Goal: Information Seeking & Learning: Learn about a topic

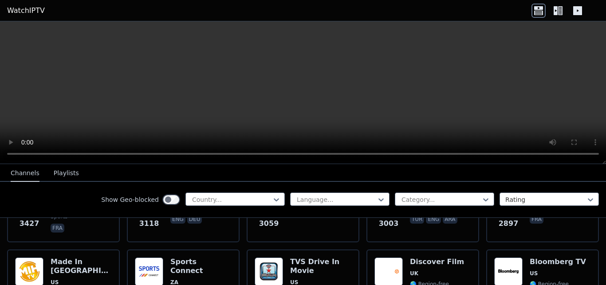
scroll to position [398, 0]
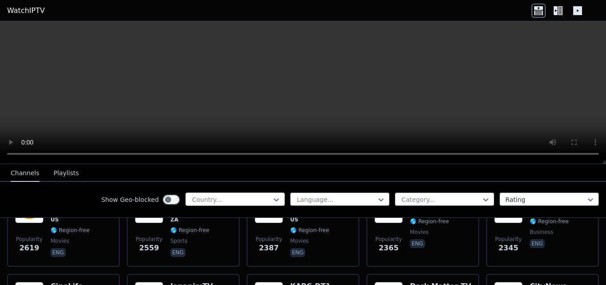
click at [235, 193] on div "Country..." at bounding box center [235, 198] width 99 height 13
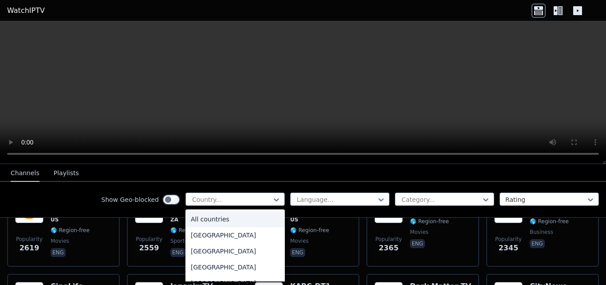
click at [233, 223] on div "All countries" at bounding box center [235, 219] width 99 height 16
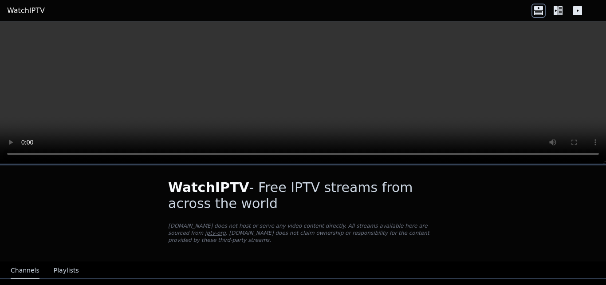
scroll to position [148, 0]
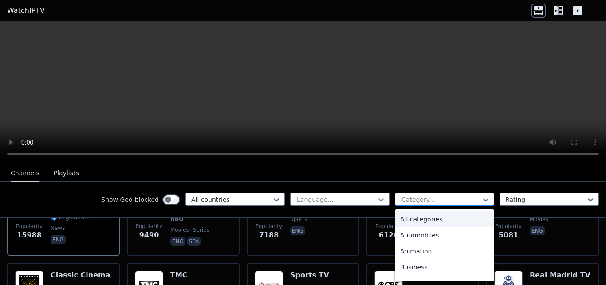
click at [410, 197] on div at bounding box center [441, 199] width 81 height 9
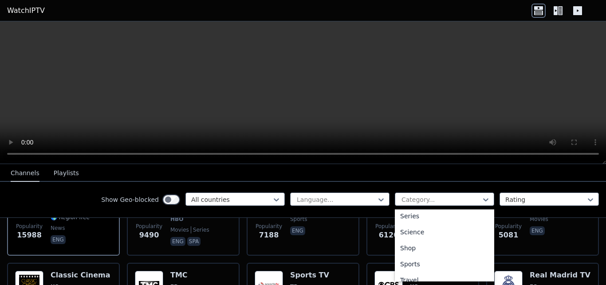
scroll to position [346, 0]
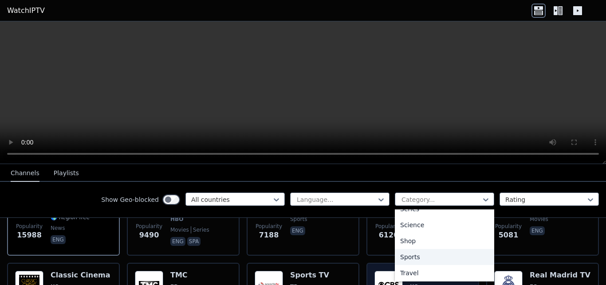
click at [448, 258] on div "Sports" at bounding box center [444, 257] width 99 height 16
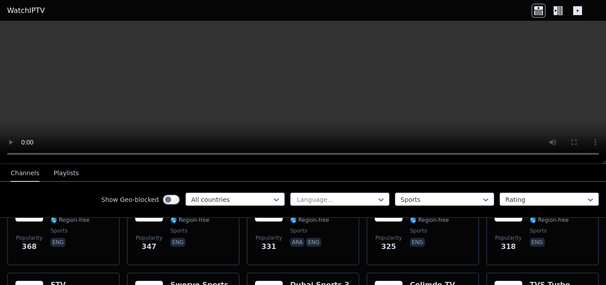
scroll to position [888, 0]
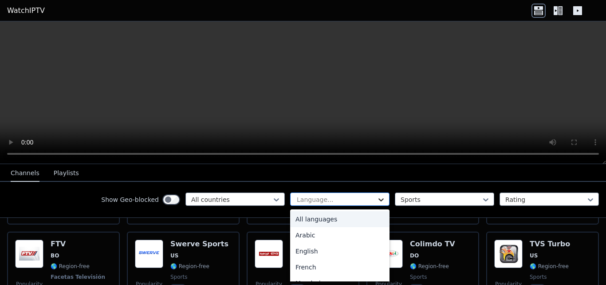
click at [379, 199] on icon at bounding box center [381, 199] width 5 height 3
click at [309, 237] on div "Arabic" at bounding box center [339, 235] width 99 height 16
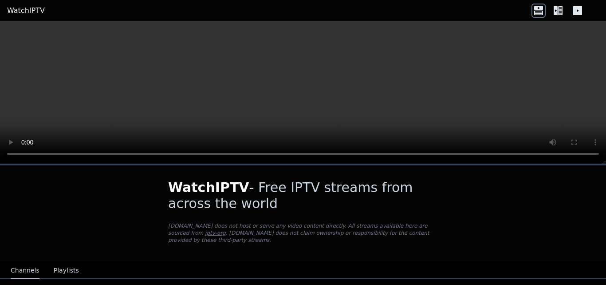
scroll to position [148, 0]
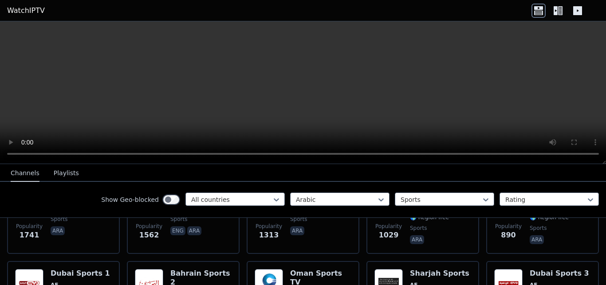
click at [559, 9] on icon at bounding box center [560, 10] width 4 height 9
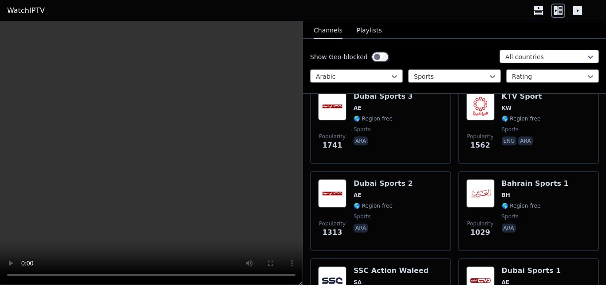
scroll to position [0, 0]
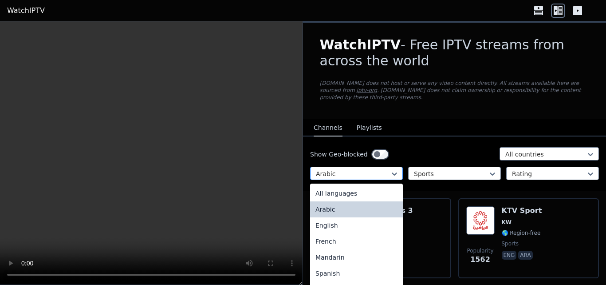
click at [369, 169] on div at bounding box center [353, 173] width 74 height 9
click at [362, 185] on div "All languages" at bounding box center [356, 193] width 93 height 16
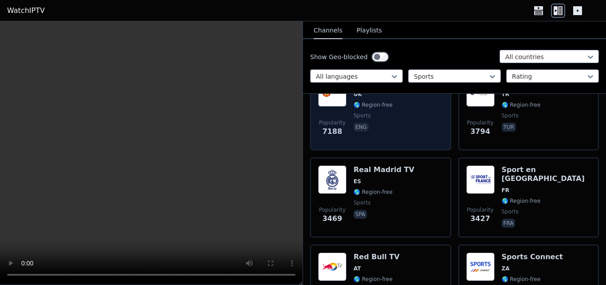
scroll to position [148, 0]
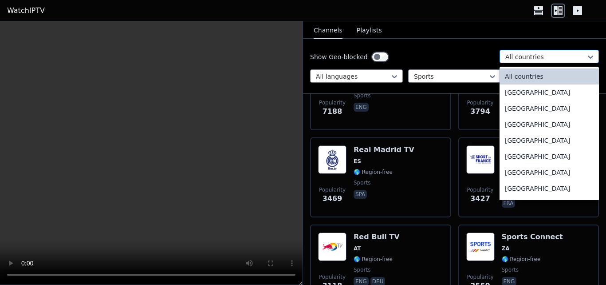
click at [569, 55] on div at bounding box center [546, 56] width 81 height 9
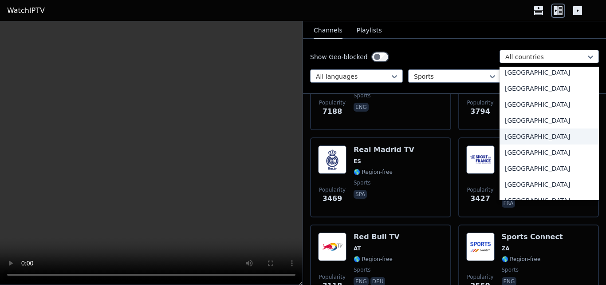
click at [514, 136] on div "[GEOGRAPHIC_DATA]" at bounding box center [549, 136] width 99 height 16
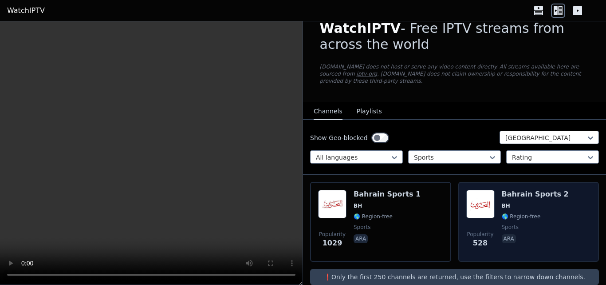
scroll to position [24, 0]
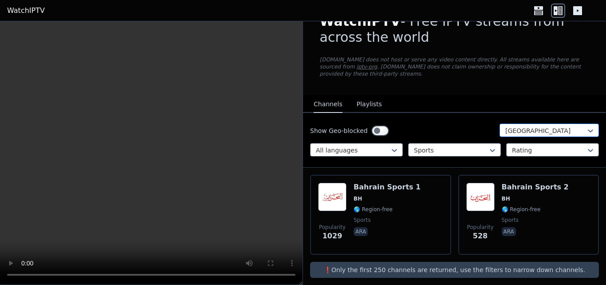
click at [548, 128] on div "[GEOGRAPHIC_DATA]" at bounding box center [549, 129] width 99 height 13
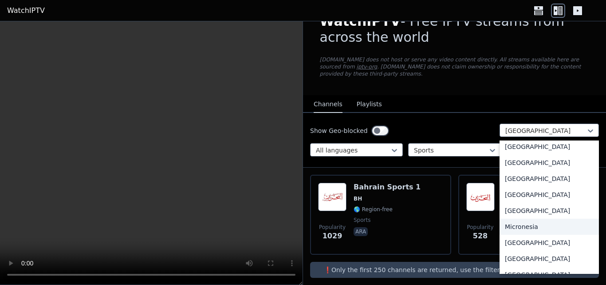
scroll to position [2021, 0]
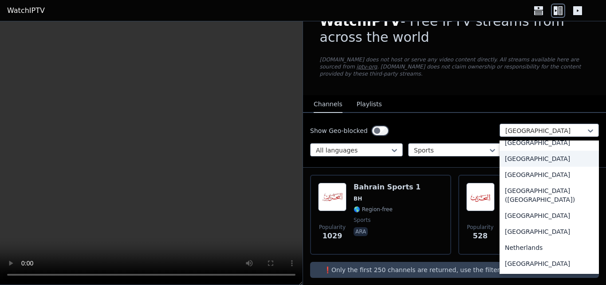
click at [520, 163] on div "[GEOGRAPHIC_DATA]" at bounding box center [549, 158] width 99 height 16
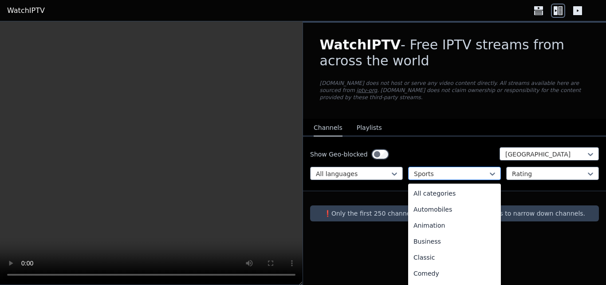
click at [443, 169] on div at bounding box center [451, 173] width 74 height 9
click at [457, 188] on div "All categories" at bounding box center [454, 193] width 93 height 16
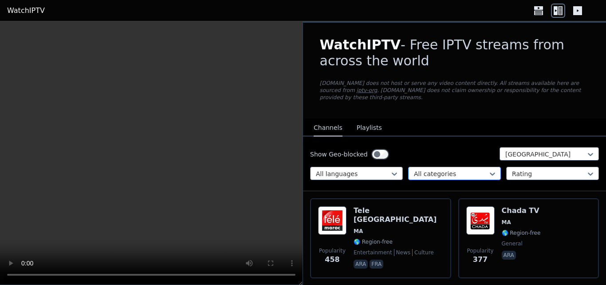
click at [459, 169] on div at bounding box center [451, 173] width 74 height 9
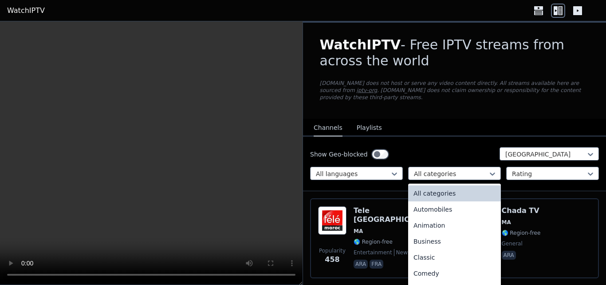
drag, startPoint x: 453, startPoint y: 189, endPoint x: 481, endPoint y: 173, distance: 32.6
click at [453, 190] on div "All categories" at bounding box center [454, 193] width 93 height 16
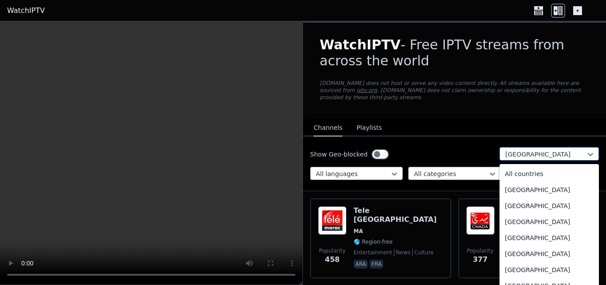
click at [506, 151] on div at bounding box center [546, 154] width 81 height 9
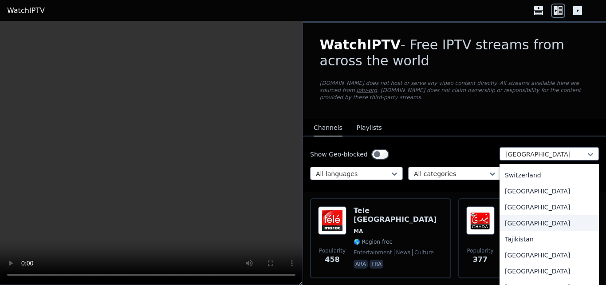
scroll to position [3032, 0]
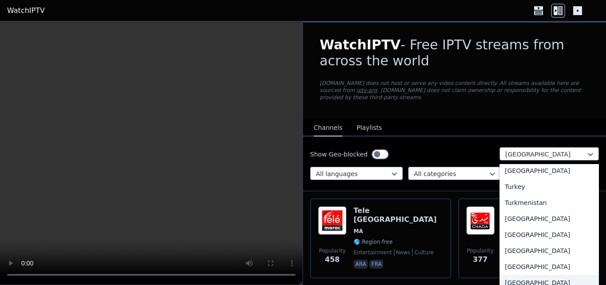
click at [530, 277] on div "[GEOGRAPHIC_DATA]" at bounding box center [549, 282] width 99 height 16
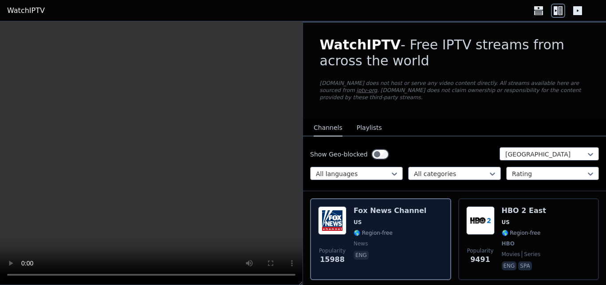
scroll to position [148, 0]
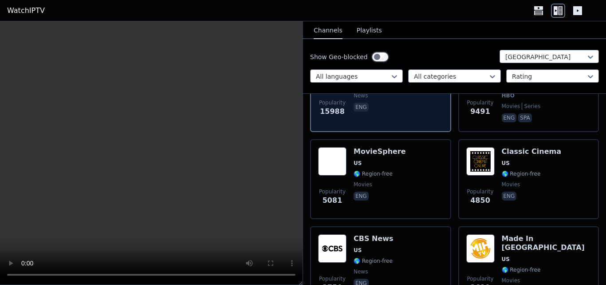
click at [388, 112] on div "[PERSON_NAME] US 🌎 Region-free news eng" at bounding box center [390, 91] width 73 height 66
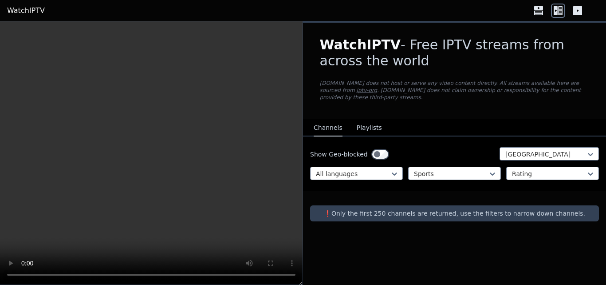
click at [357, 119] on button "Playlists" at bounding box center [369, 127] width 25 height 17
